Goal: Task Accomplishment & Management: Manage account settings

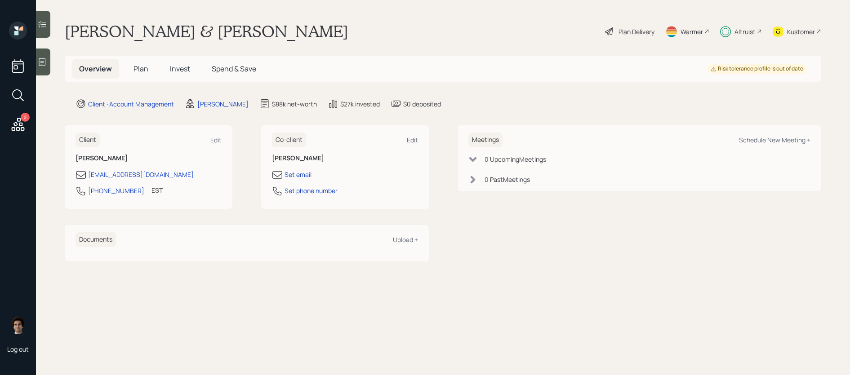
click at [149, 72] on h5 "Plan" at bounding box center [140, 68] width 29 height 19
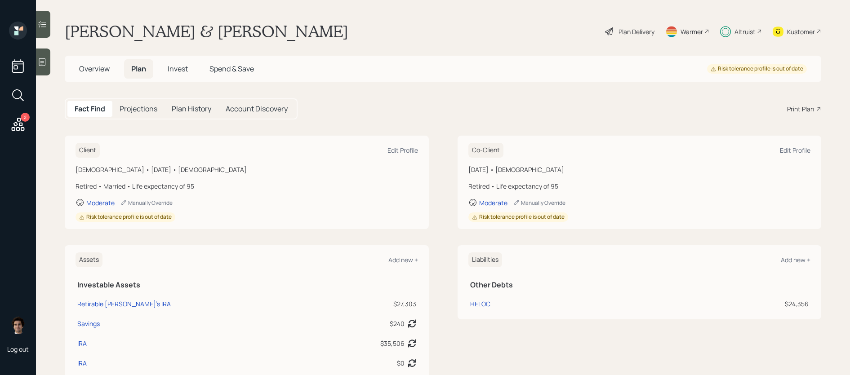
click at [629, 31] on div "Plan Delivery" at bounding box center [636, 31] width 36 height 9
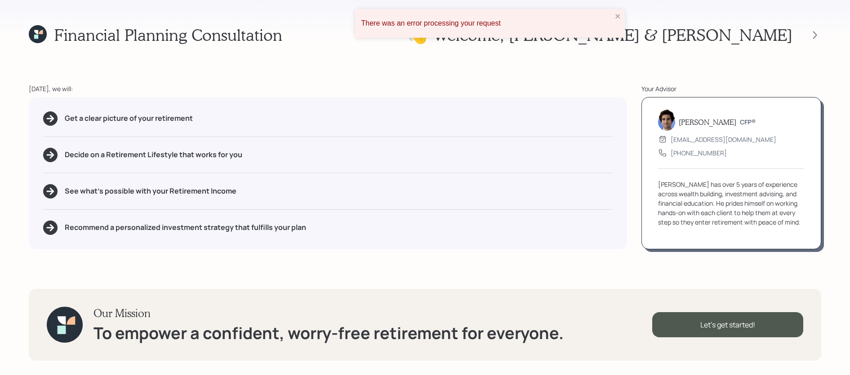
click at [815, 41] on div "👋 Welcome , Raina & John" at bounding box center [614, 34] width 413 height 19
click at [814, 38] on icon at bounding box center [814, 35] width 9 height 9
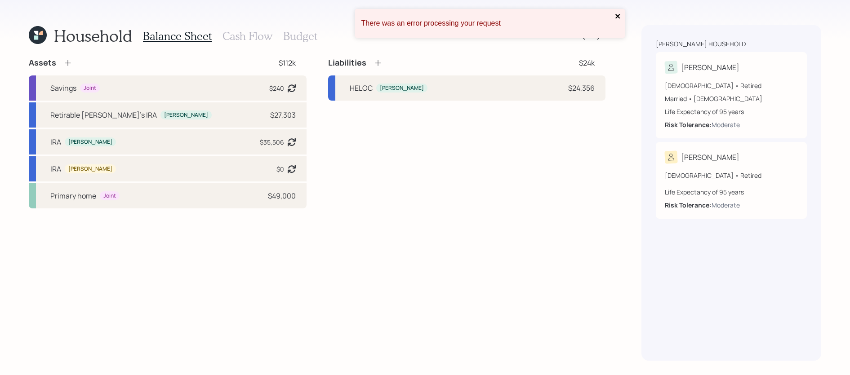
click at [618, 20] on button "close" at bounding box center [618, 17] width 6 height 9
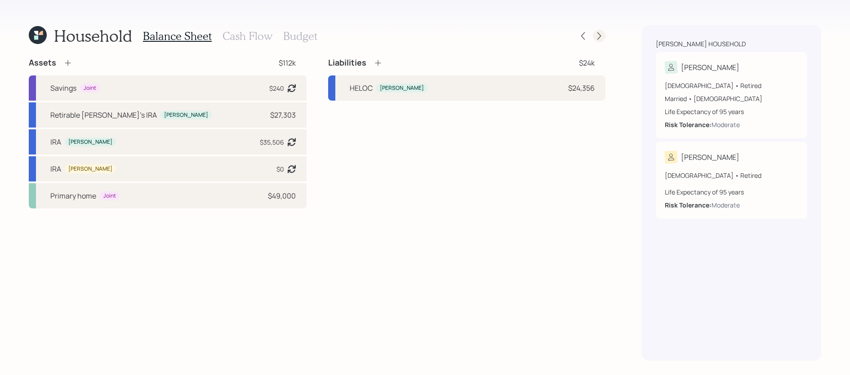
click at [602, 34] on icon at bounding box center [598, 35] width 9 height 9
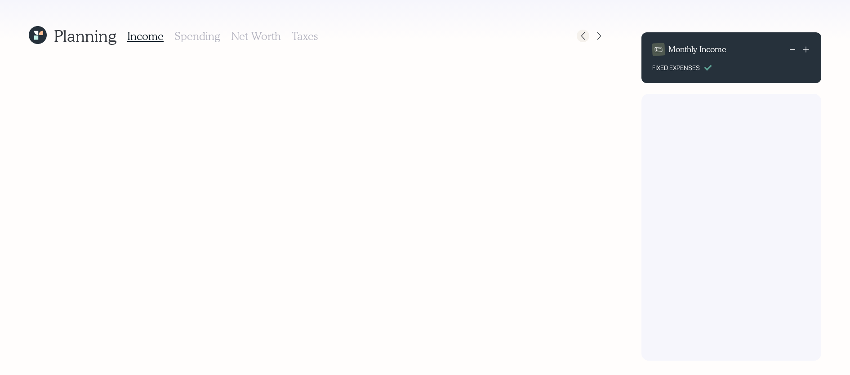
click at [586, 37] on icon at bounding box center [582, 35] width 9 height 9
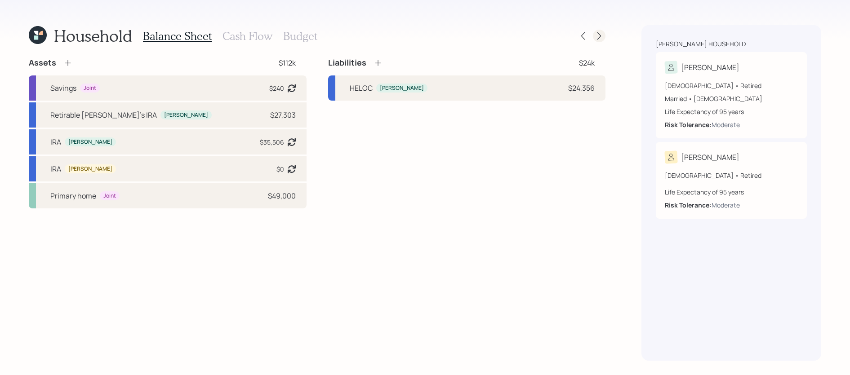
click at [600, 35] on icon at bounding box center [599, 36] width 4 height 8
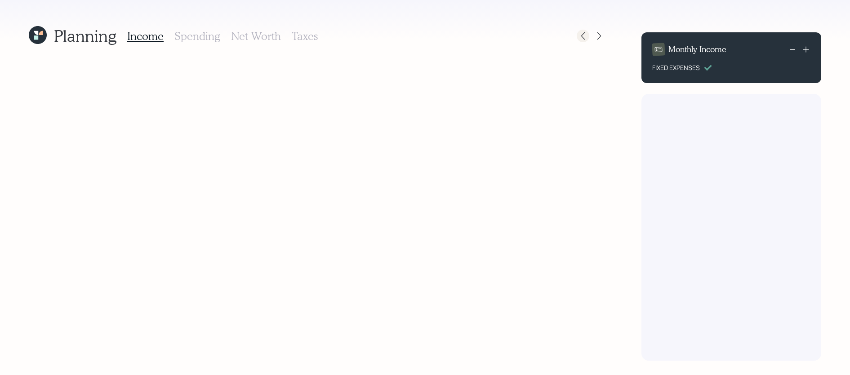
click at [577, 35] on div at bounding box center [583, 36] width 13 height 13
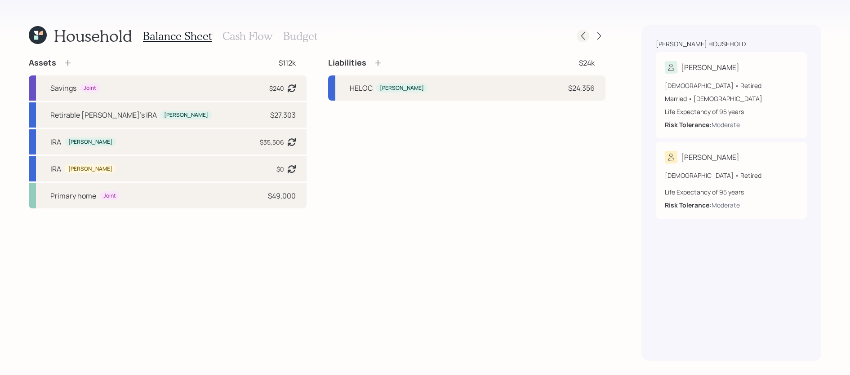
click at [577, 35] on div at bounding box center [583, 36] width 13 height 13
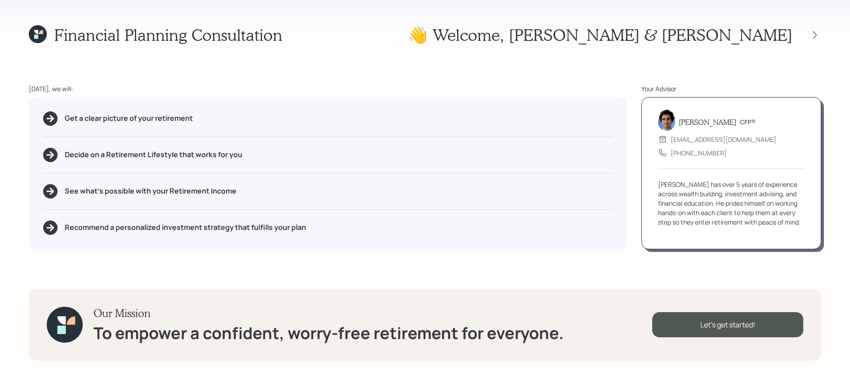
click at [577, 35] on div "Financial Planning Consultation 👋 Welcome , Raina & John" at bounding box center [425, 34] width 792 height 19
click at [35, 34] on icon at bounding box center [38, 34] width 18 height 18
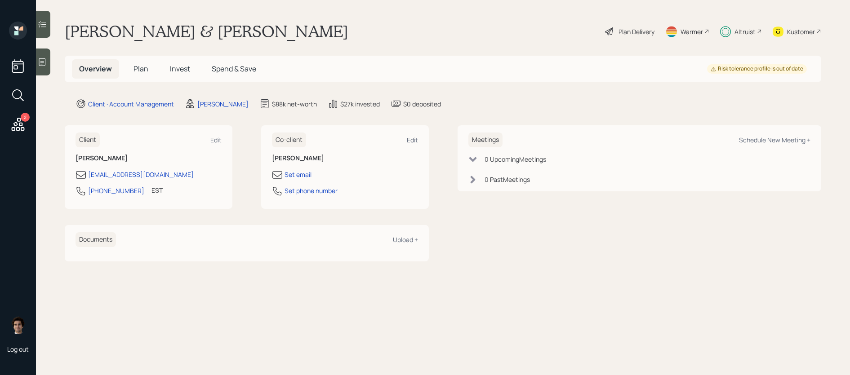
click at [183, 67] on span "Invest" at bounding box center [180, 69] width 20 height 10
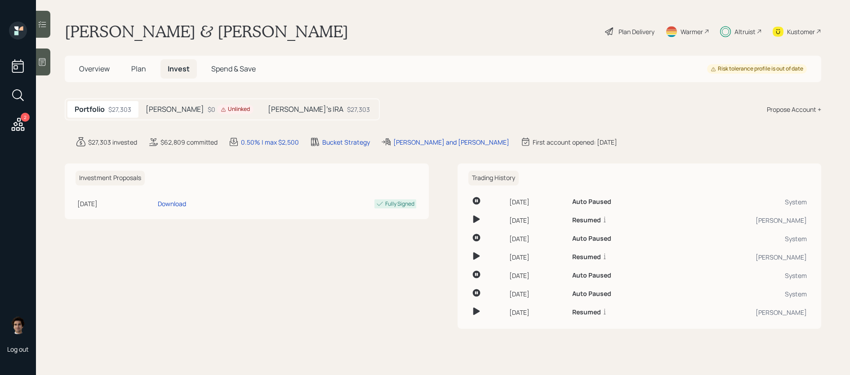
click at [221, 110] on div "Unlinked" at bounding box center [235, 110] width 29 height 8
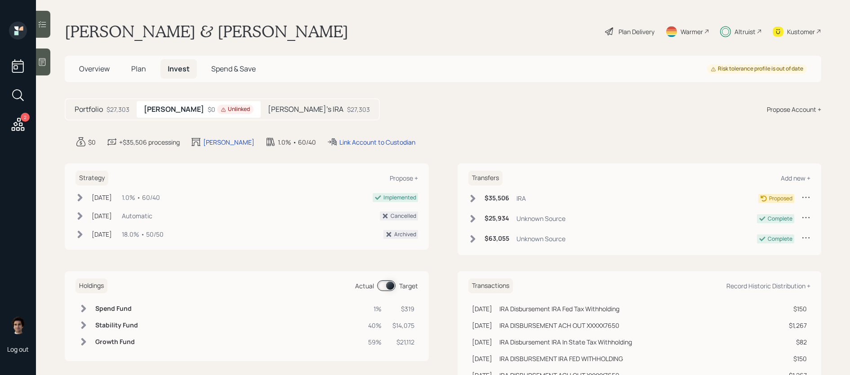
click at [634, 36] on div "Plan Delivery" at bounding box center [629, 32] width 51 height 20
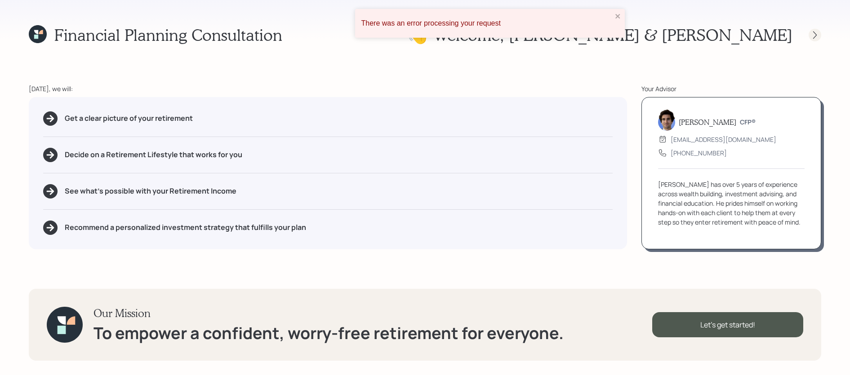
click at [814, 37] on icon at bounding box center [814, 35] width 9 height 9
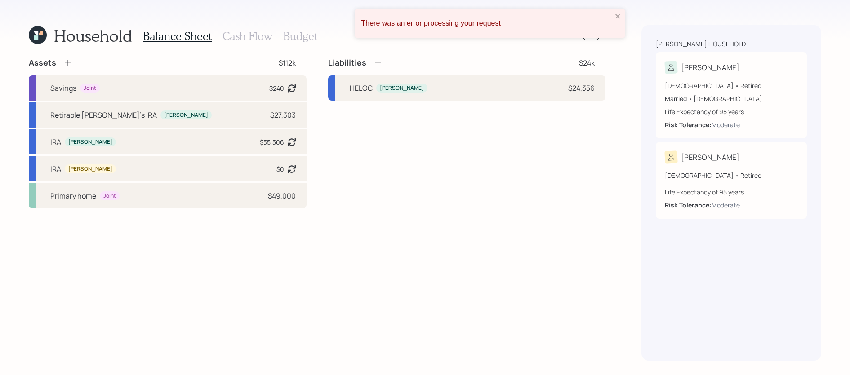
click at [622, 16] on div "There was an error processing your request" at bounding box center [490, 23] width 270 height 29
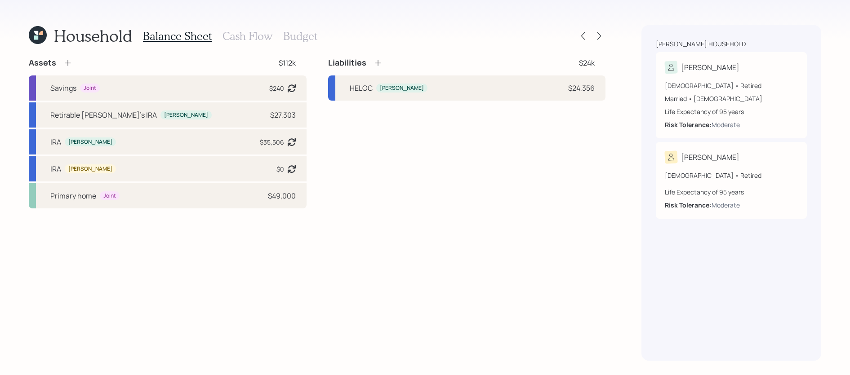
drag, startPoint x: 220, startPoint y: 48, endPoint x: 234, endPoint y: 43, distance: 14.4
click at [220, 48] on div "Household Balance Sheet Cash Flow Budget Assets $112k Savings Joint $240 Asset …" at bounding box center [317, 193] width 577 height 336
click at [237, 43] on div "Balance Sheet Cash Flow Budget" at bounding box center [230, 36] width 174 height 22
click at [240, 35] on h3 "Cash Flow" at bounding box center [247, 36] width 50 height 13
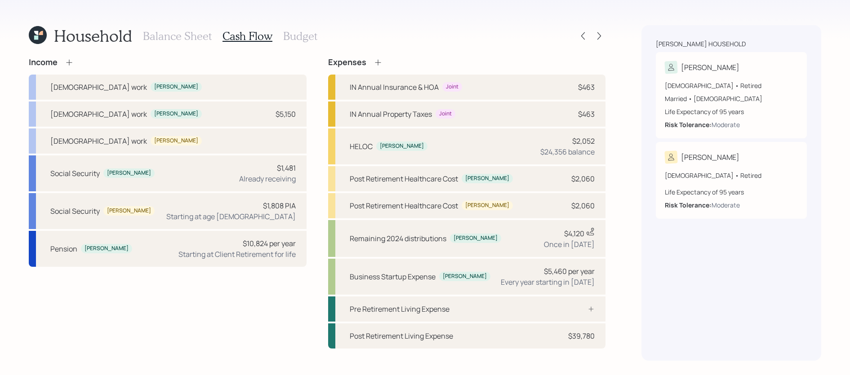
click at [284, 31] on h3 "Budget" at bounding box center [300, 36] width 34 height 13
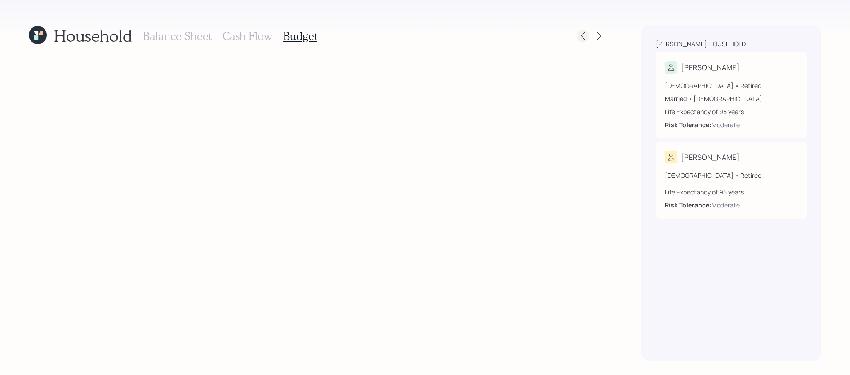
click at [581, 40] on div at bounding box center [583, 36] width 13 height 13
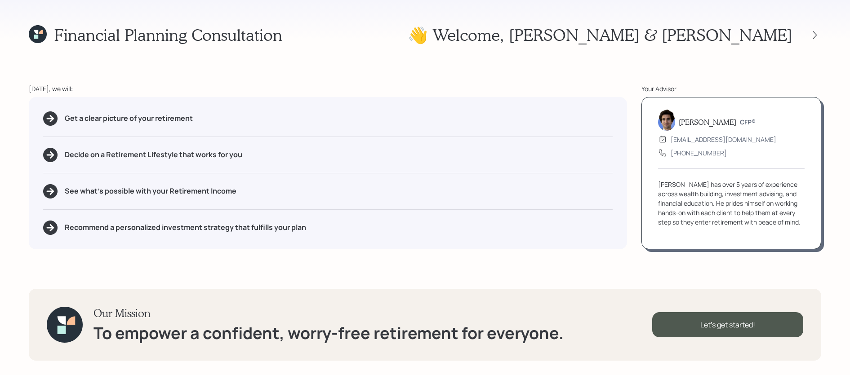
click at [36, 31] on icon at bounding box center [36, 32] width 4 height 4
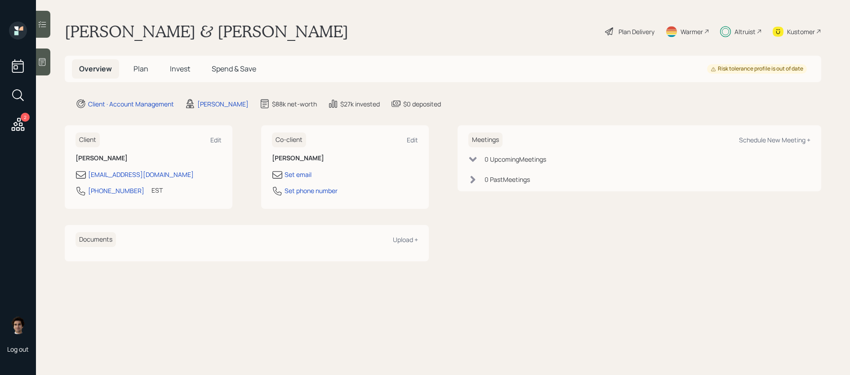
click at [140, 67] on span "Plan" at bounding box center [140, 69] width 15 height 10
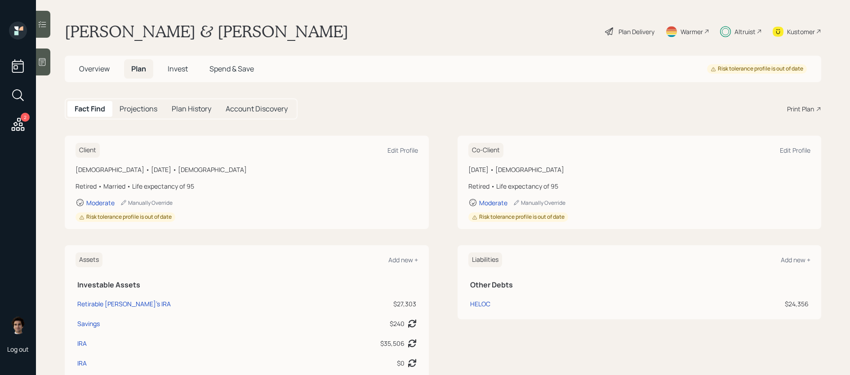
click at [160, 110] on div "Projections" at bounding box center [138, 109] width 52 height 16
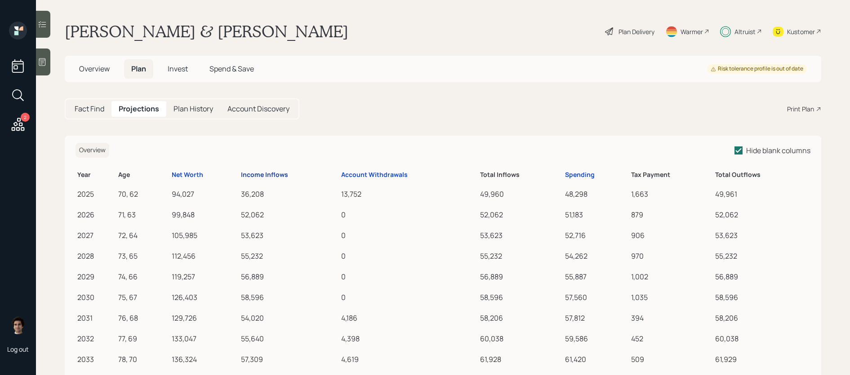
click at [260, 177] on div "Income Inflows" at bounding box center [264, 175] width 47 height 8
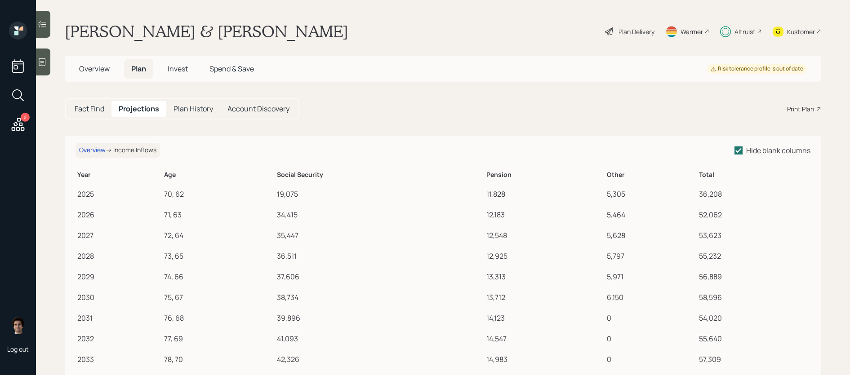
click at [106, 66] on span "Overview" at bounding box center [94, 69] width 31 height 10
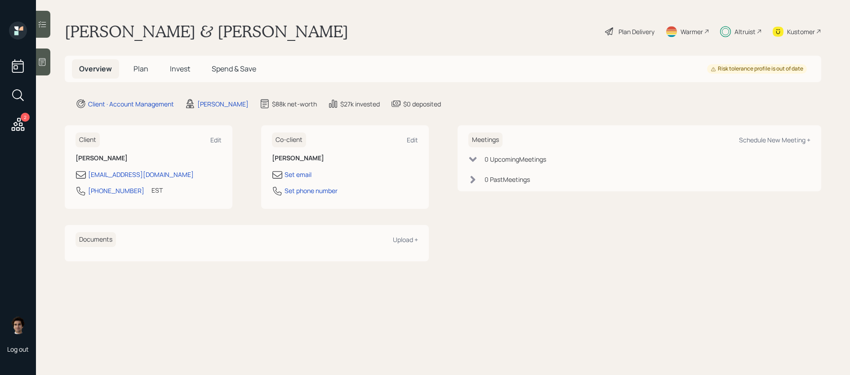
click at [144, 83] on main "Raina Konazeski & John Plan Delivery Warmer Altruist Kustomer Overview Plan Inv…" at bounding box center [443, 187] width 814 height 375
click at [144, 70] on span "Plan" at bounding box center [140, 69] width 15 height 10
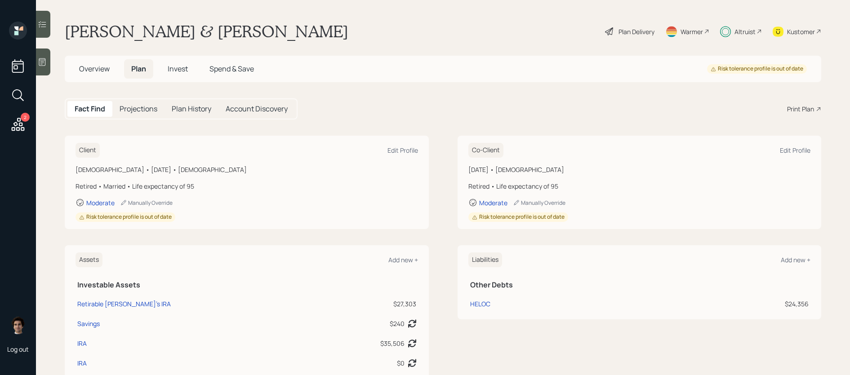
click at [18, 122] on icon at bounding box center [18, 124] width 16 height 16
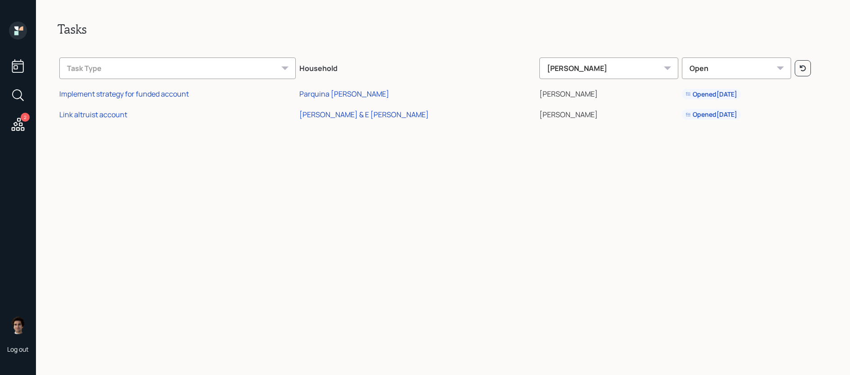
click at [18, 23] on icon at bounding box center [18, 31] width 18 height 18
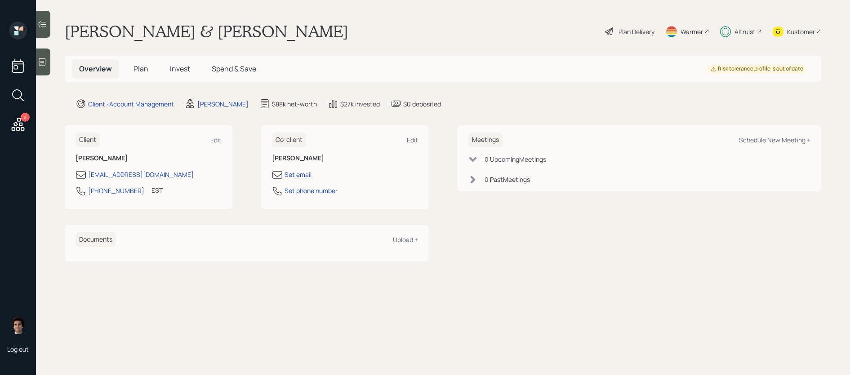
click at [149, 68] on h5 "Plan" at bounding box center [140, 68] width 29 height 19
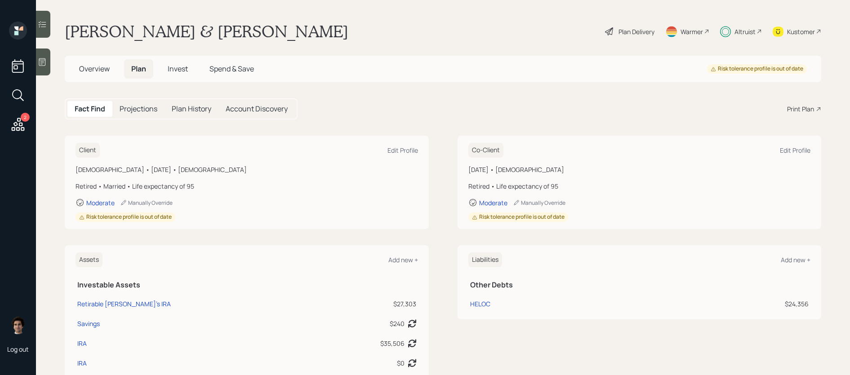
click at [815, 13] on main "Raina Konazeski & John Plan Delivery Warmer Altruist Kustomer Overview Plan Inv…" at bounding box center [443, 187] width 814 height 375
click at [815, 20] on main "Raina Konazeski & John Plan Delivery Warmer Altruist Kustomer Overview Plan Inv…" at bounding box center [443, 187] width 814 height 375
click at [815, 34] on div "Kustomer" at bounding box center [796, 32] width 49 height 20
click at [177, 66] on span "Invest" at bounding box center [178, 69] width 20 height 10
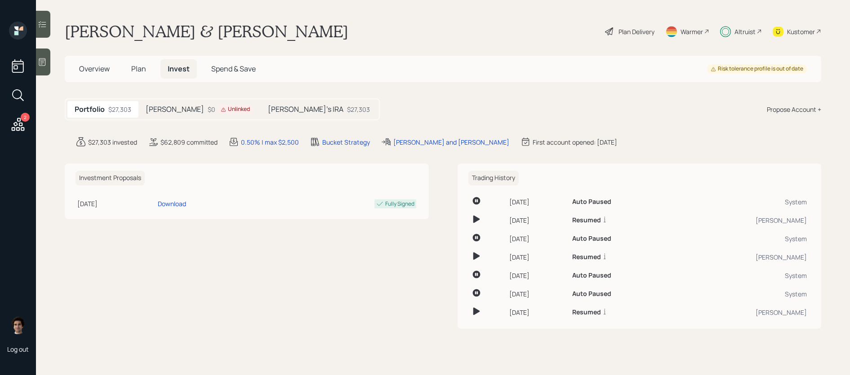
click at [221, 107] on div "Unlinked" at bounding box center [235, 110] width 29 height 8
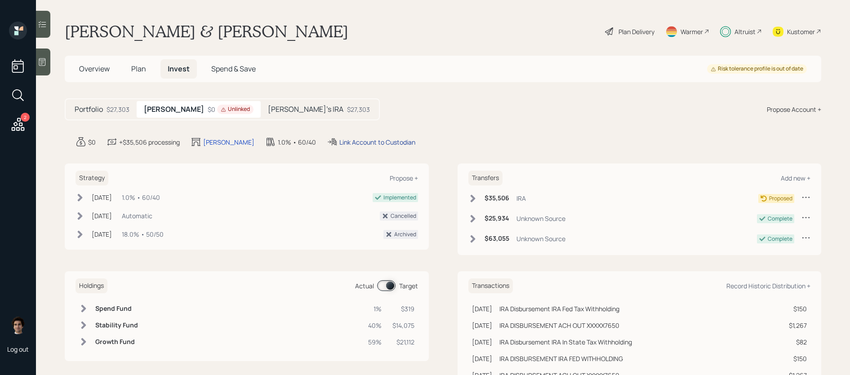
click at [339, 142] on div "Link Account to Custodian" at bounding box center [377, 142] width 76 height 9
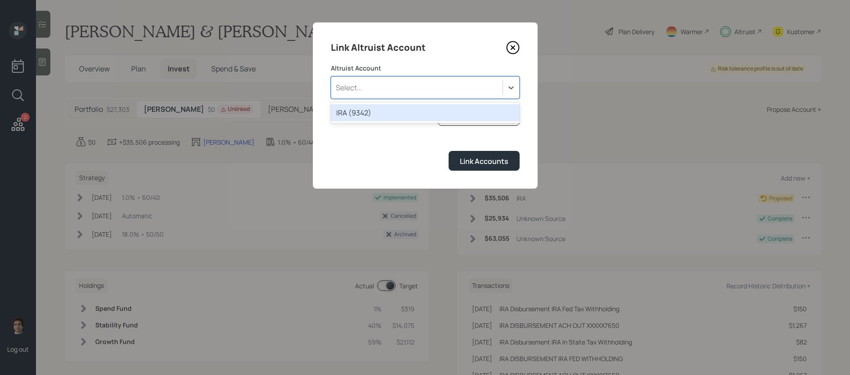
click at [401, 77] on div "Select..." at bounding box center [425, 87] width 189 height 22
click at [405, 115] on div "IRA (9342)" at bounding box center [425, 112] width 189 height 17
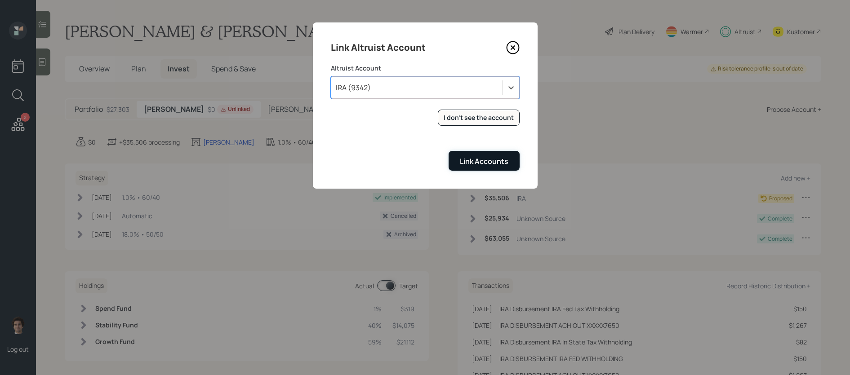
click at [491, 166] on div "Link Accounts" at bounding box center [484, 161] width 49 height 10
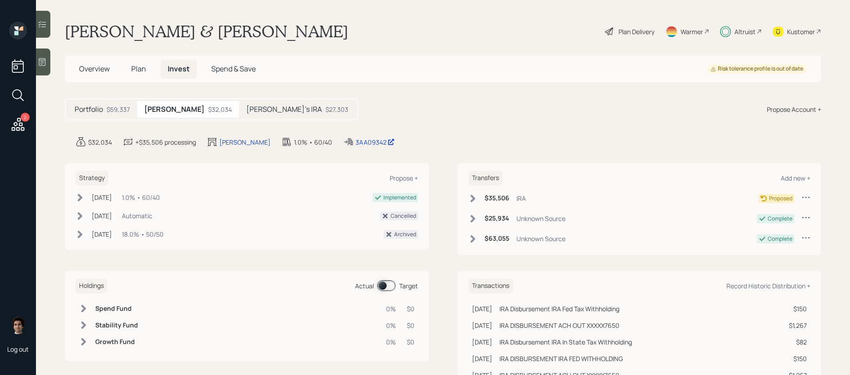
click at [629, 29] on div "Plan Delivery" at bounding box center [636, 31] width 36 height 9
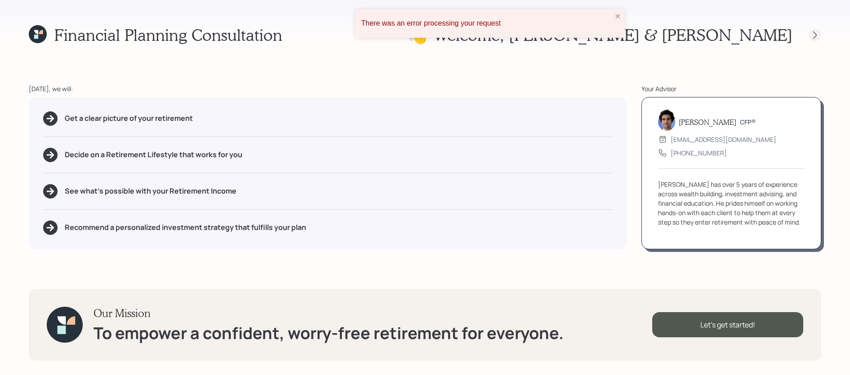
click at [818, 33] on icon at bounding box center [814, 35] width 9 height 9
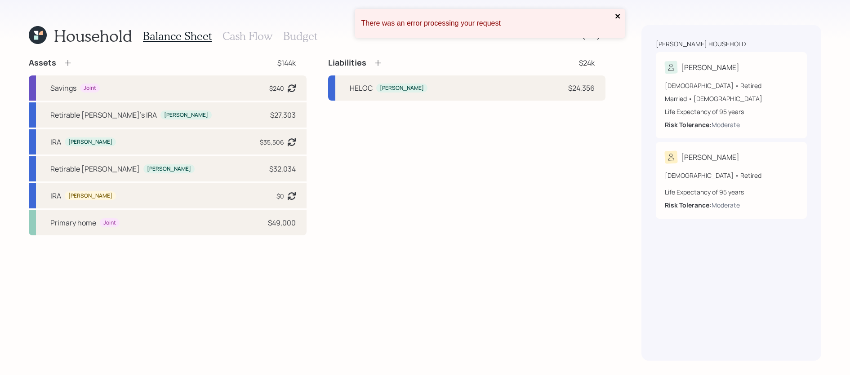
click at [615, 15] on icon "close" at bounding box center [618, 16] width 6 height 7
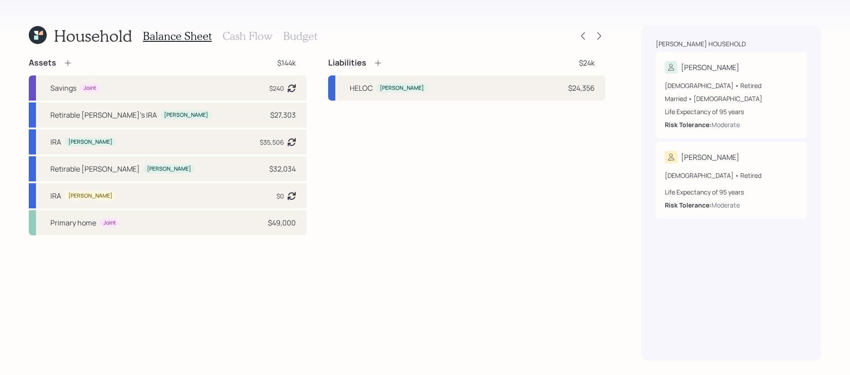
click at [602, 37] on div "There was an error processing your request Household Balance Sheet Cash Flow Bu…" at bounding box center [425, 187] width 850 height 375
click at [602, 37] on icon at bounding box center [598, 35] width 9 height 9
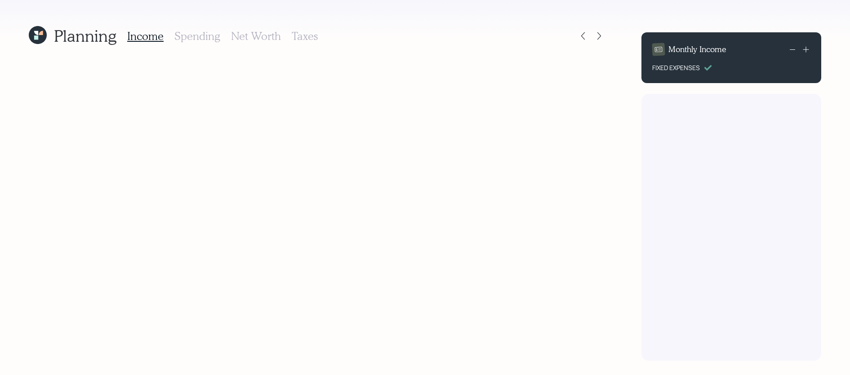
click at [602, 37] on icon at bounding box center [598, 35] width 9 height 9
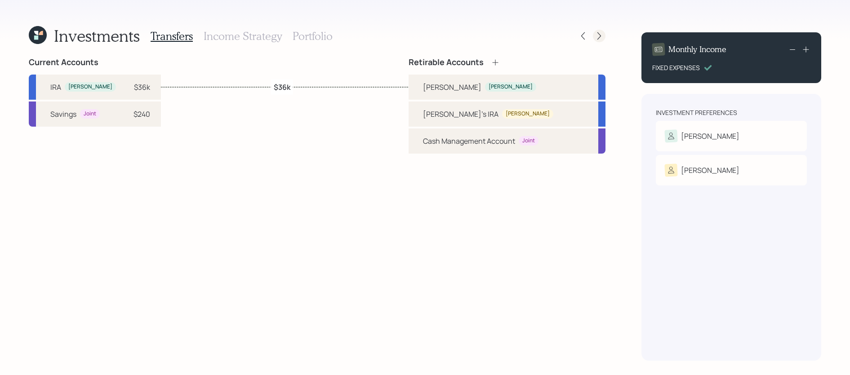
click at [596, 34] on icon at bounding box center [598, 35] width 9 height 9
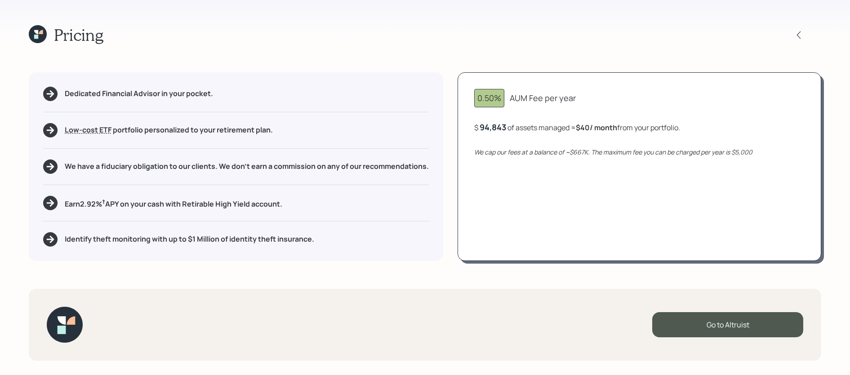
click at [44, 40] on icon at bounding box center [38, 34] width 18 height 18
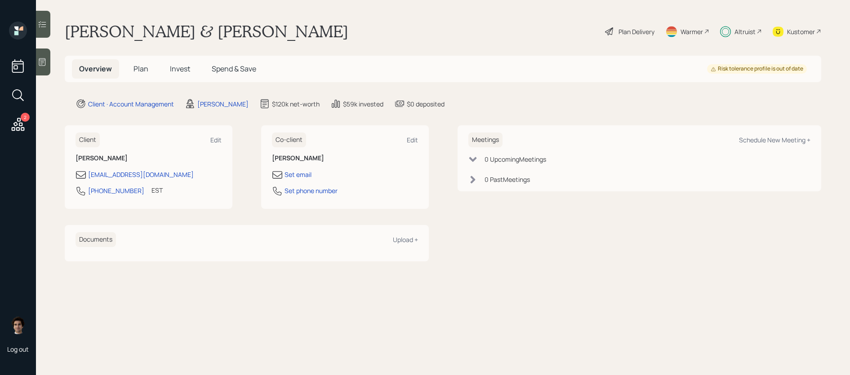
click at [150, 71] on h5 "Plan" at bounding box center [140, 68] width 29 height 19
